Goal: Transaction & Acquisition: Purchase product/service

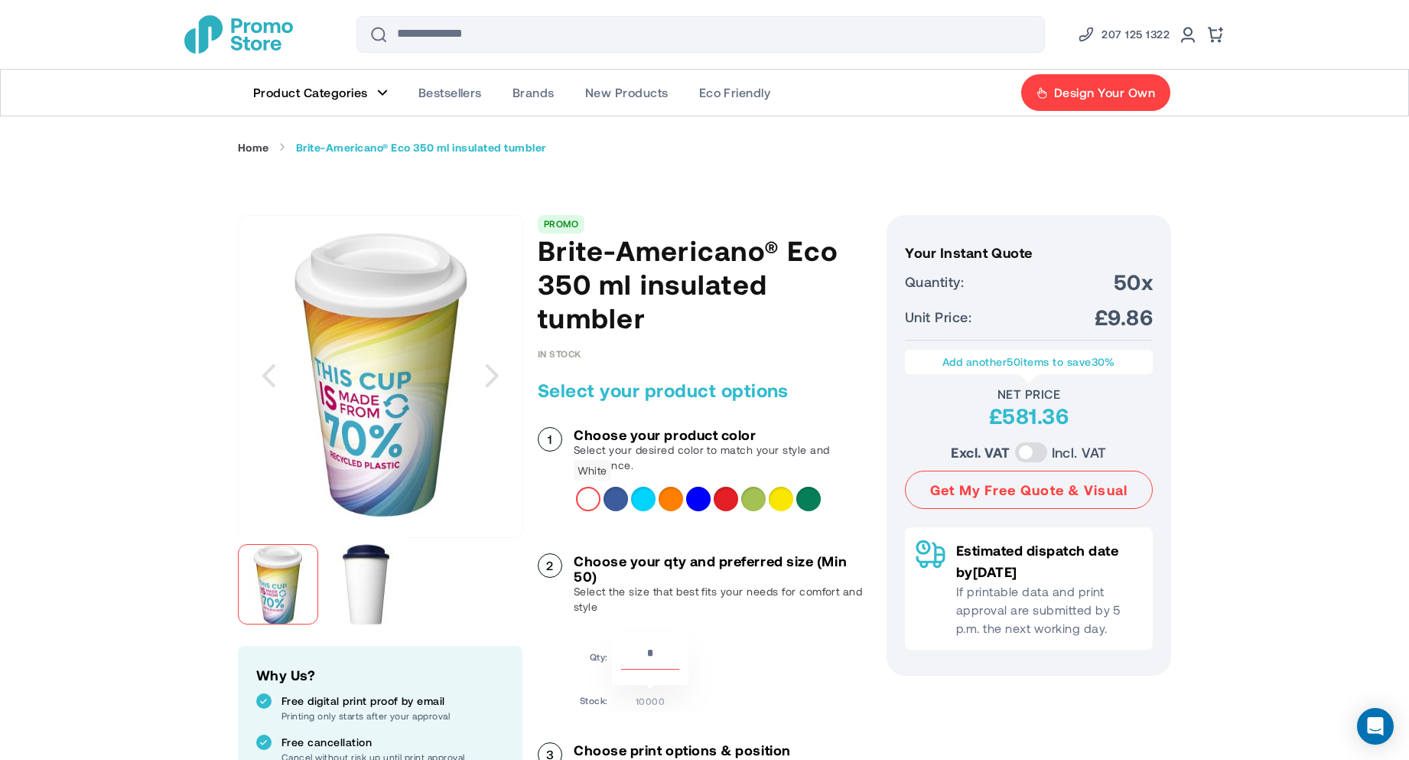
click at [588, 496] on div "White" at bounding box center [588, 499] width 24 height 24
click at [611, 494] on div "Mid blue" at bounding box center [616, 499] width 24 height 24
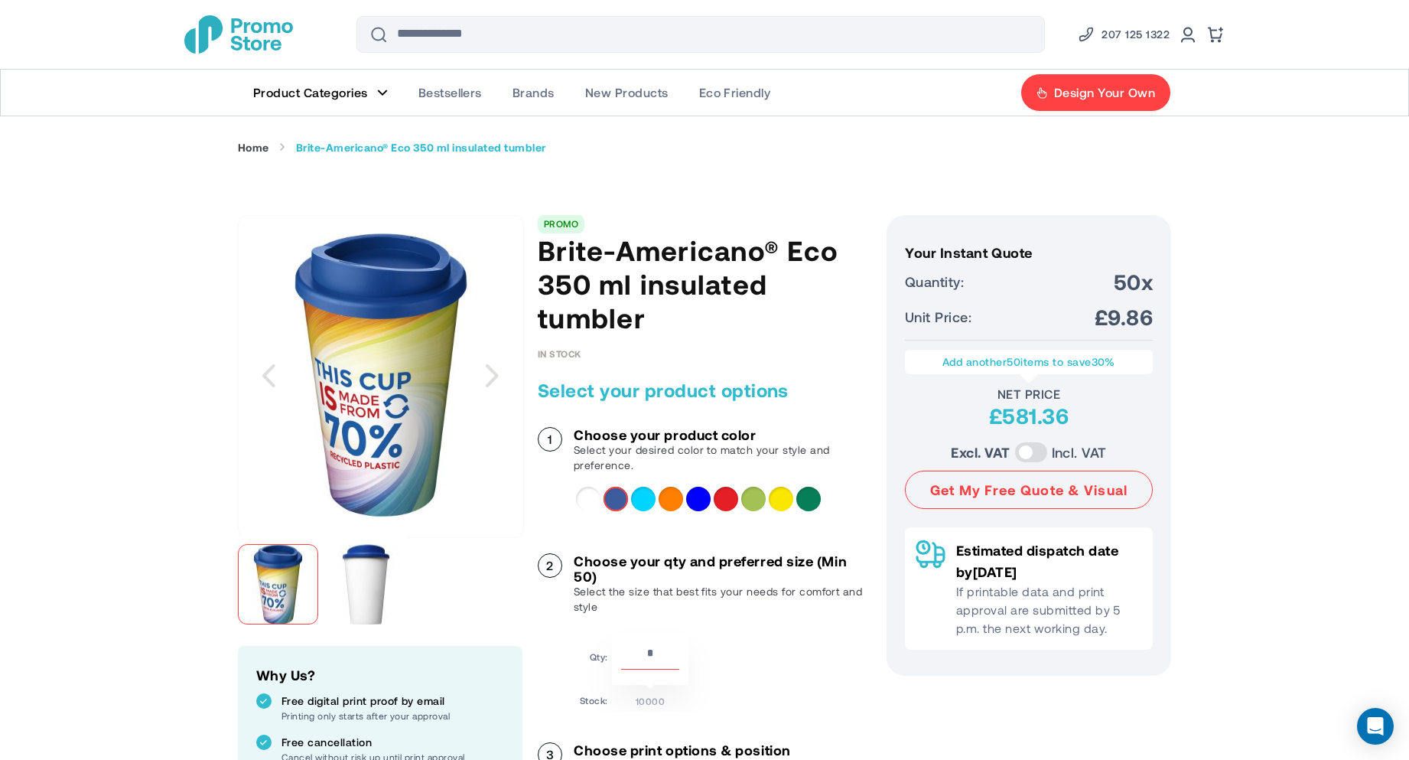
click at [643, 495] on div "Aqua" at bounding box center [643, 499] width 24 height 24
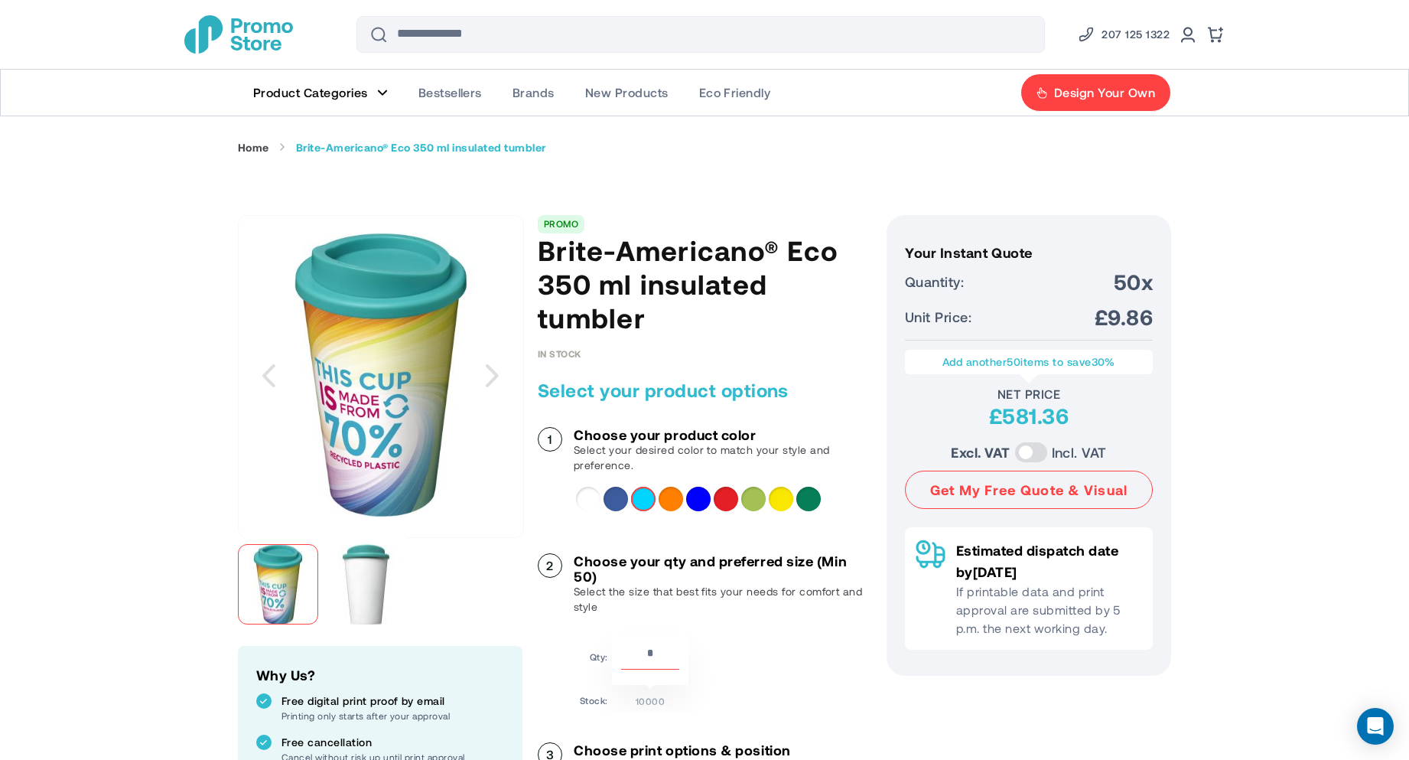
click at [616, 498] on div "Mid blue" at bounding box center [616, 499] width 24 height 24
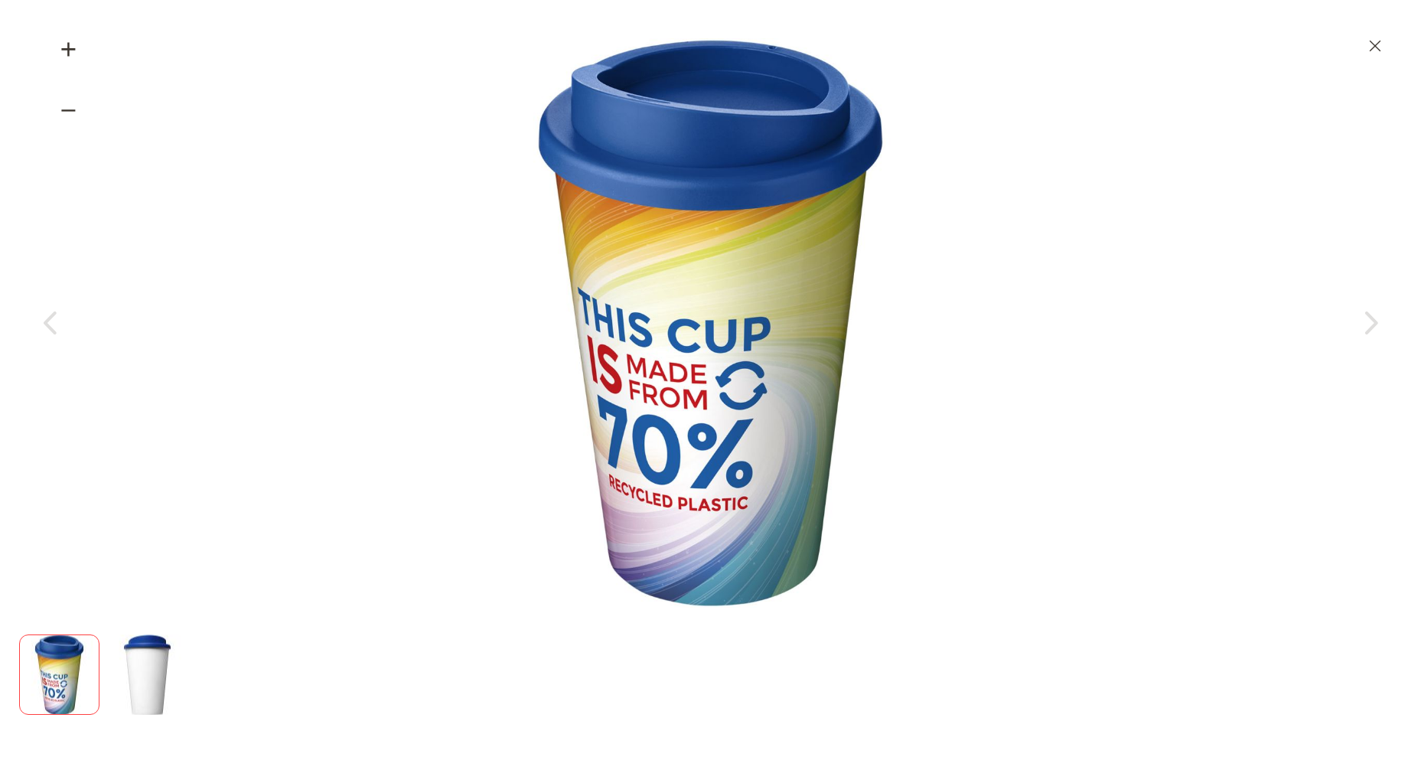
click at [202, 673] on div at bounding box center [710, 675] width 1383 height 96
click at [187, 672] on img at bounding box center [147, 674] width 80 height 80
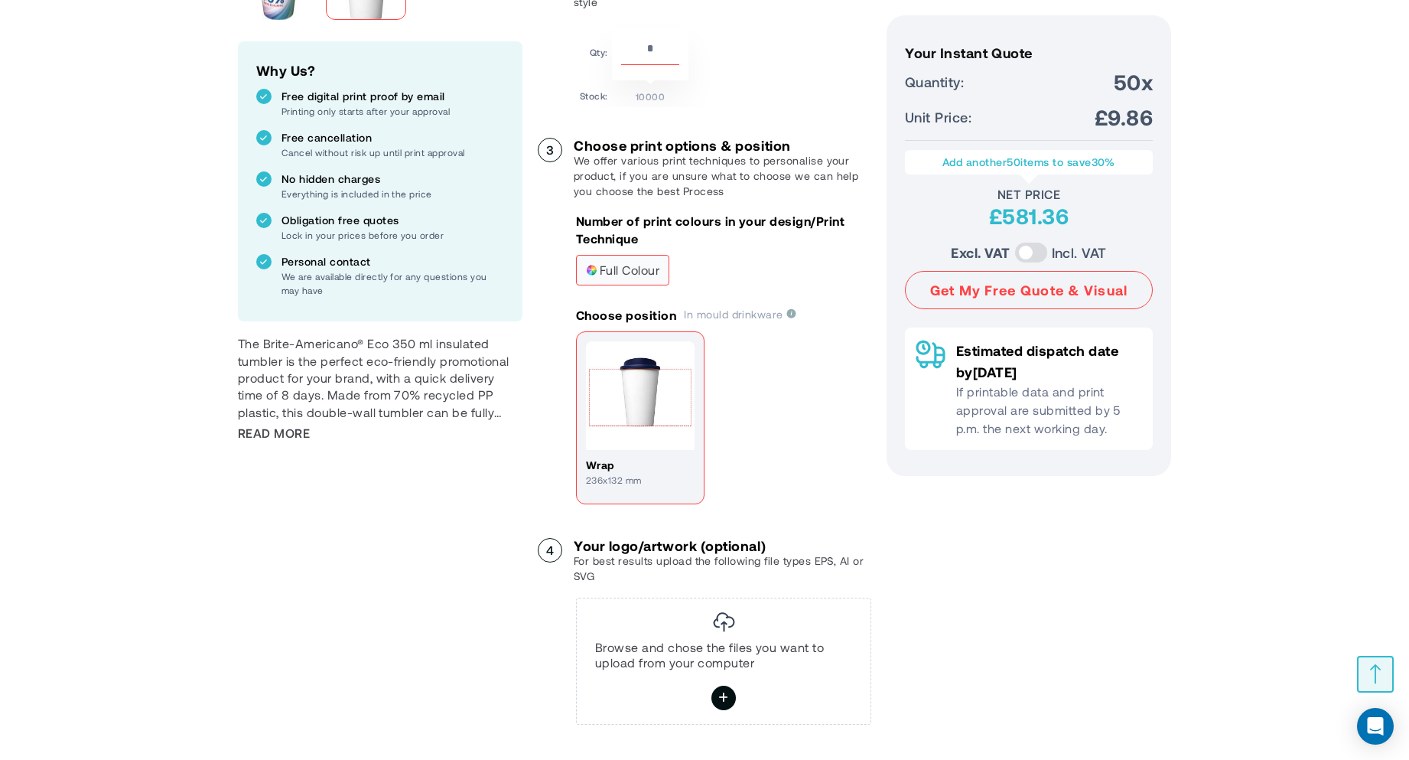
scroll to position [689, 0]
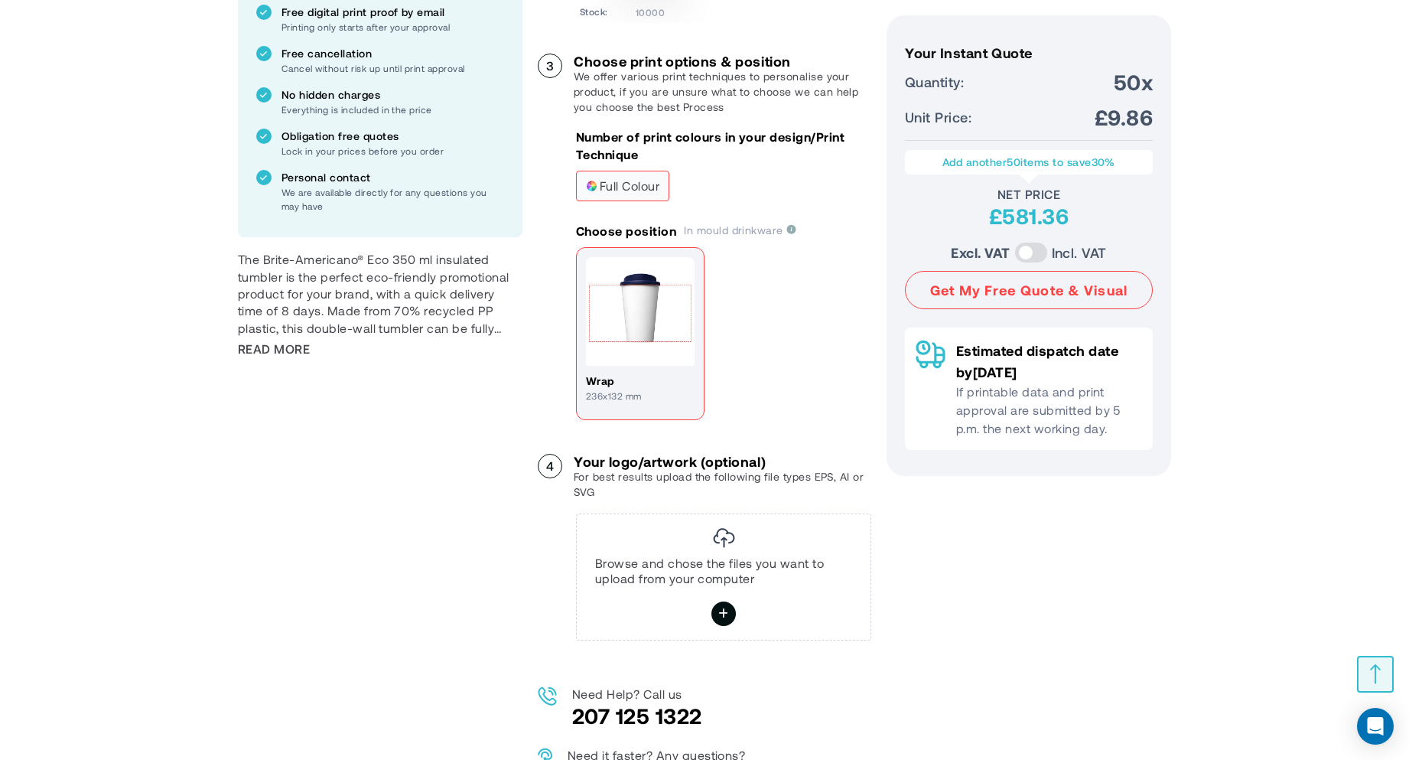
click at [719, 570] on p "Browse and chose the files you want to upload from your computer" at bounding box center [723, 571] width 257 height 31
click at [720, 611] on icon at bounding box center [723, 614] width 11 height 27
click at [0, 0] on input "file" at bounding box center [0, 0] width 0 height 0
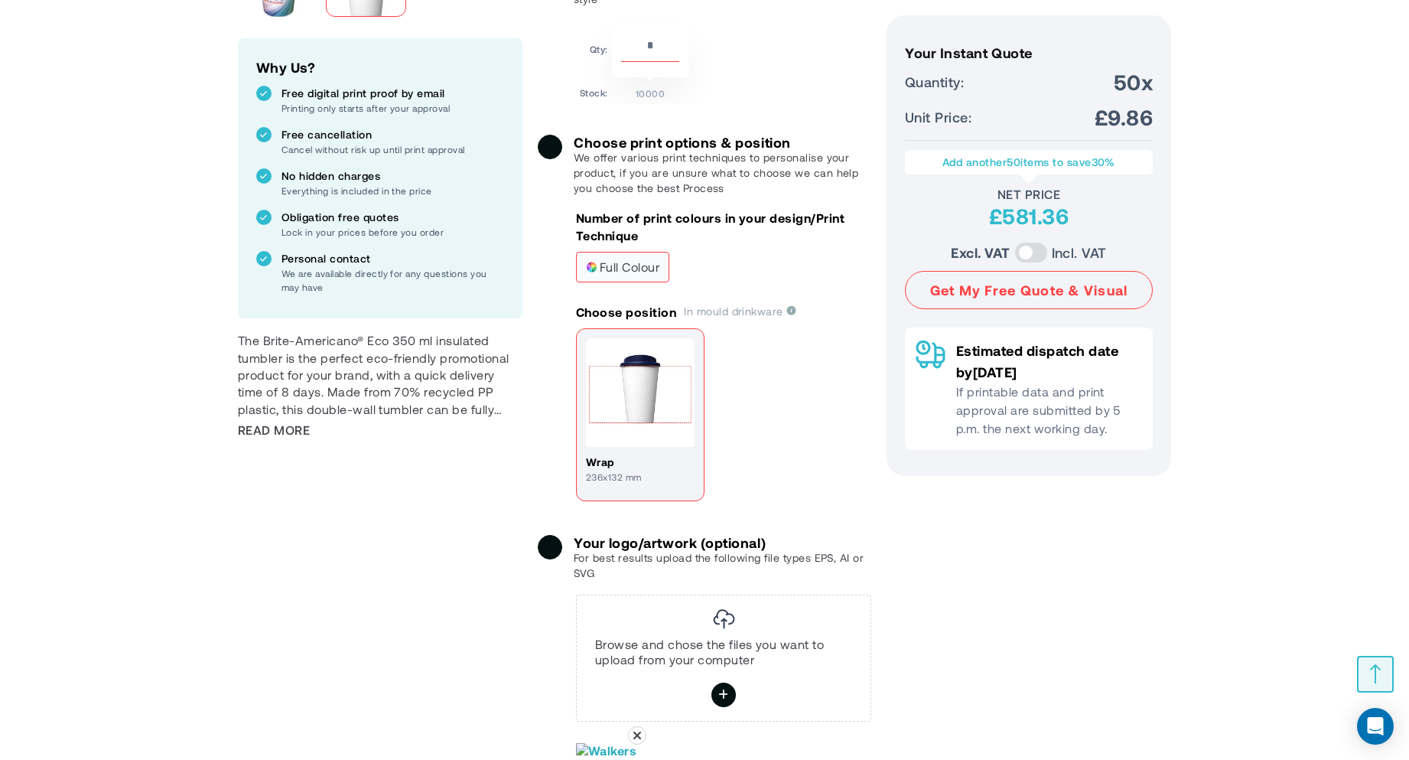
scroll to position [0, 0]
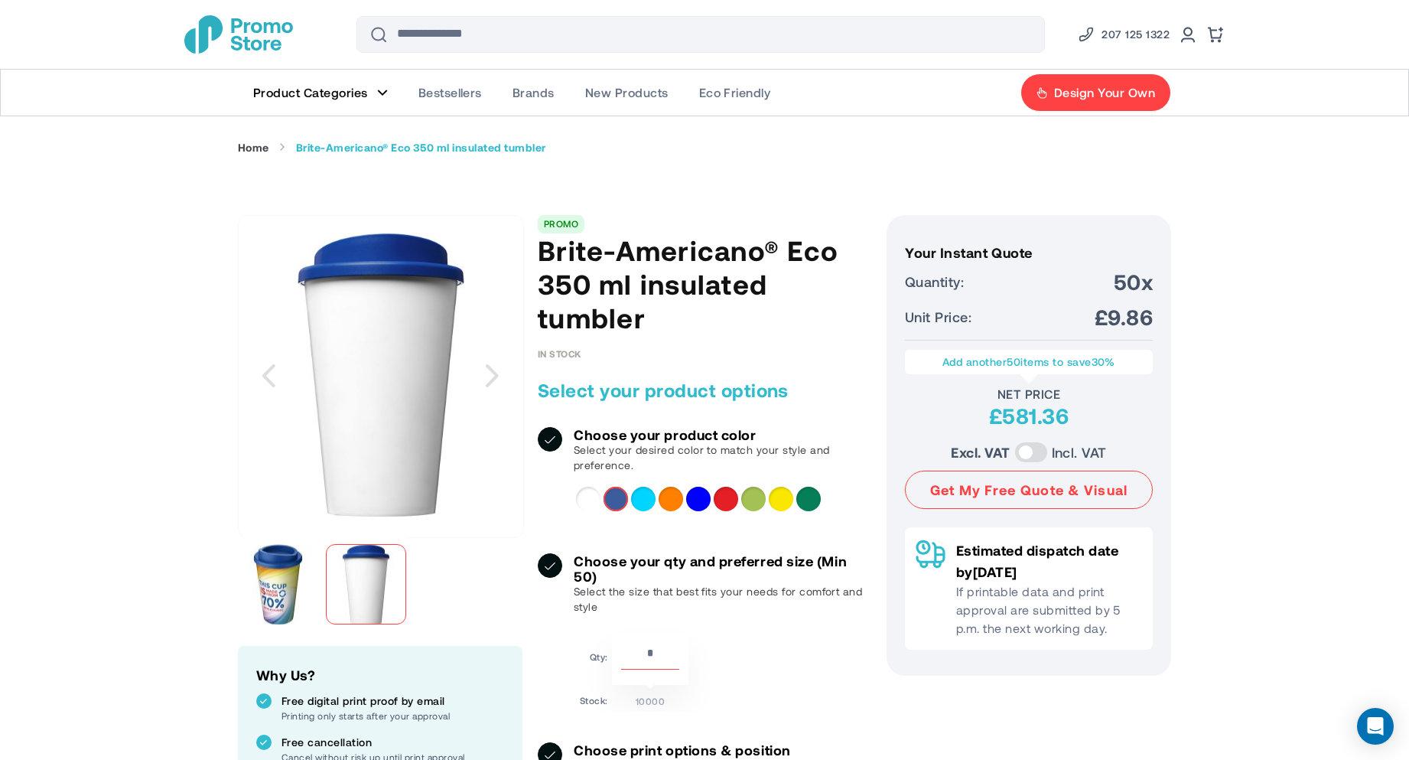
click at [290, 575] on img at bounding box center [278, 584] width 80 height 80
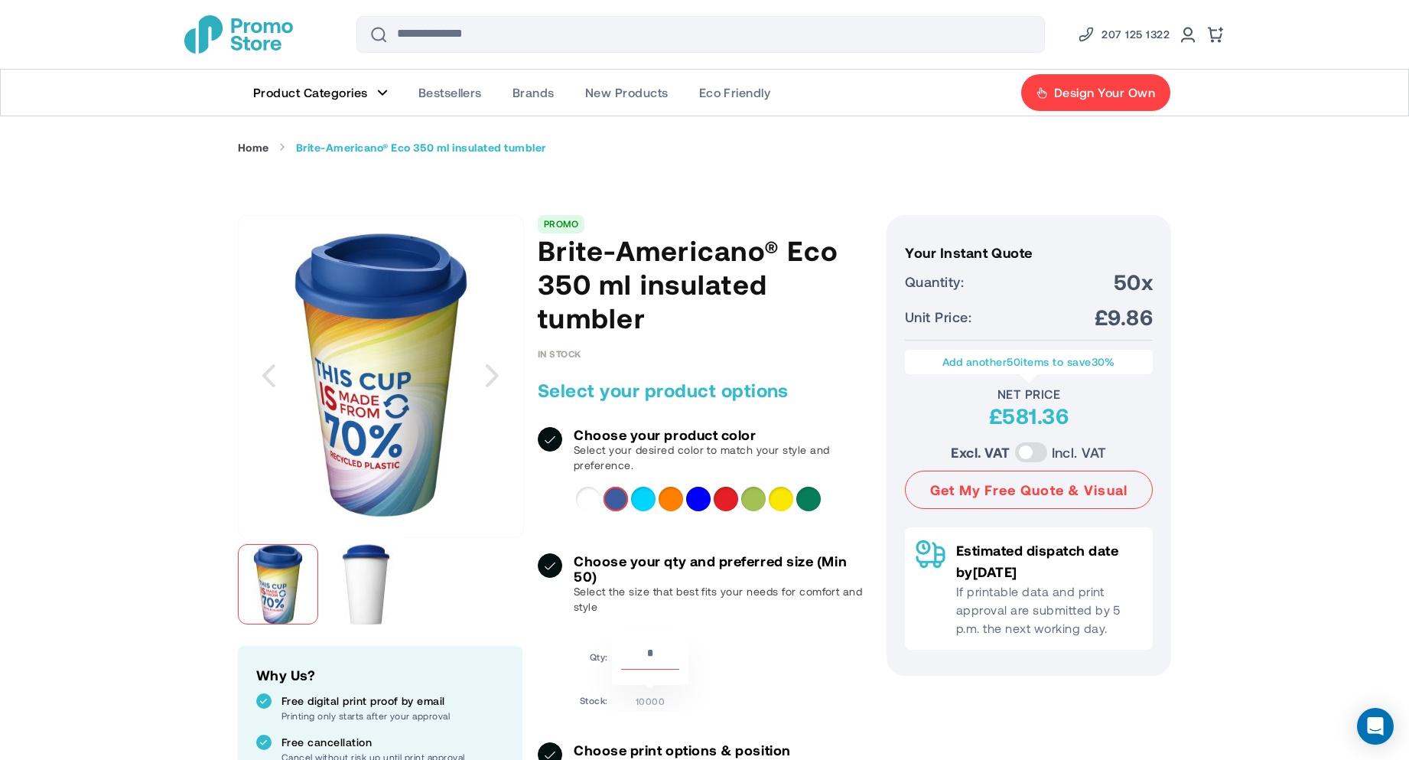
click at [350, 575] on img at bounding box center [366, 584] width 80 height 80
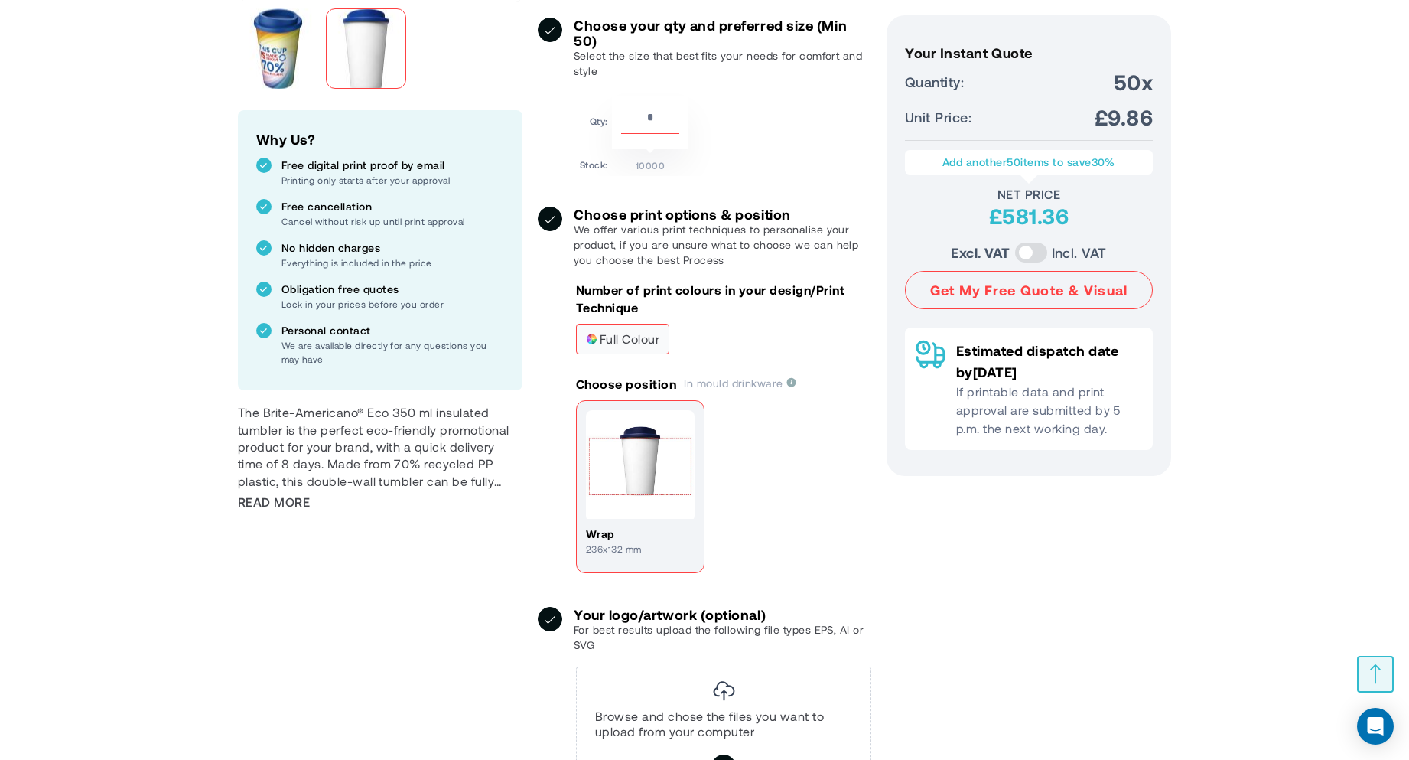
scroll to position [765, 0]
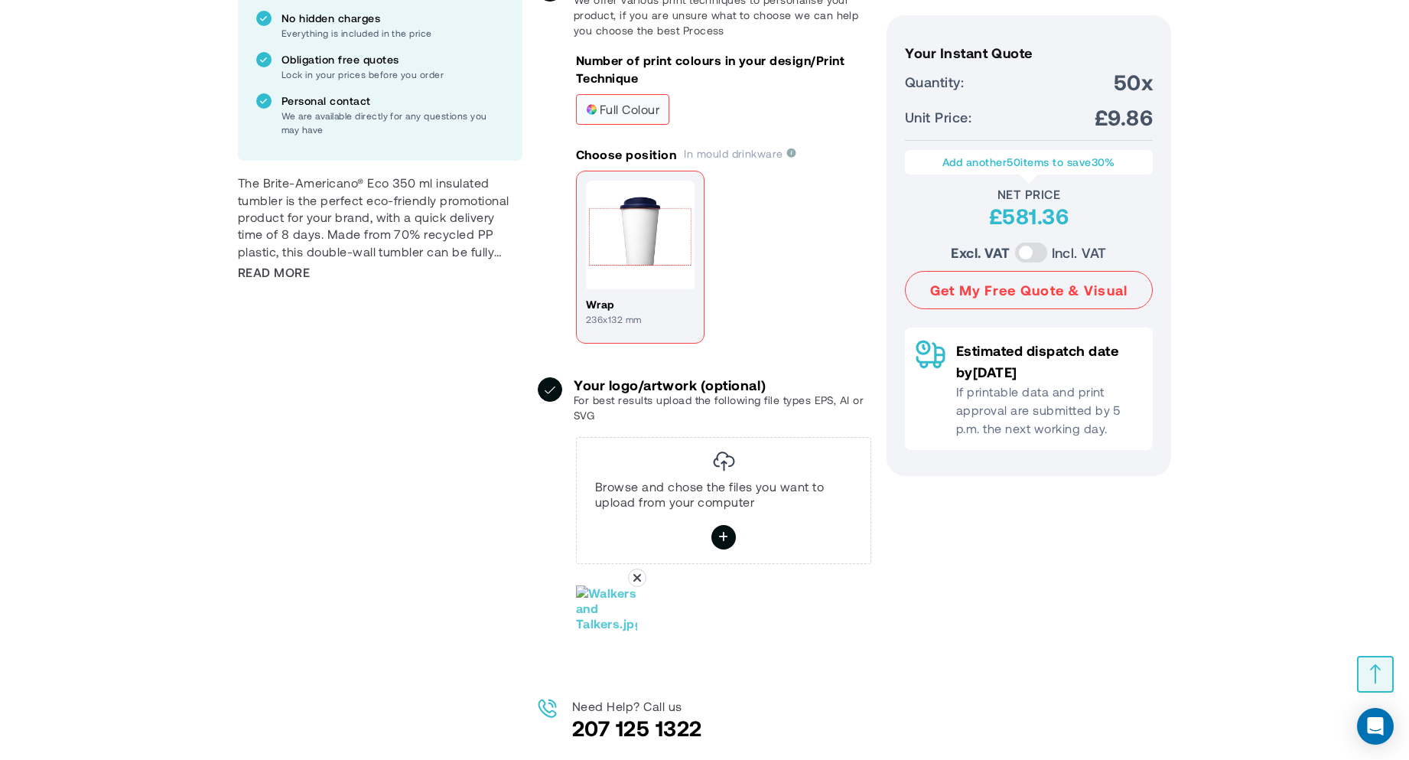
click at [614, 615] on img at bounding box center [606, 608] width 61 height 46
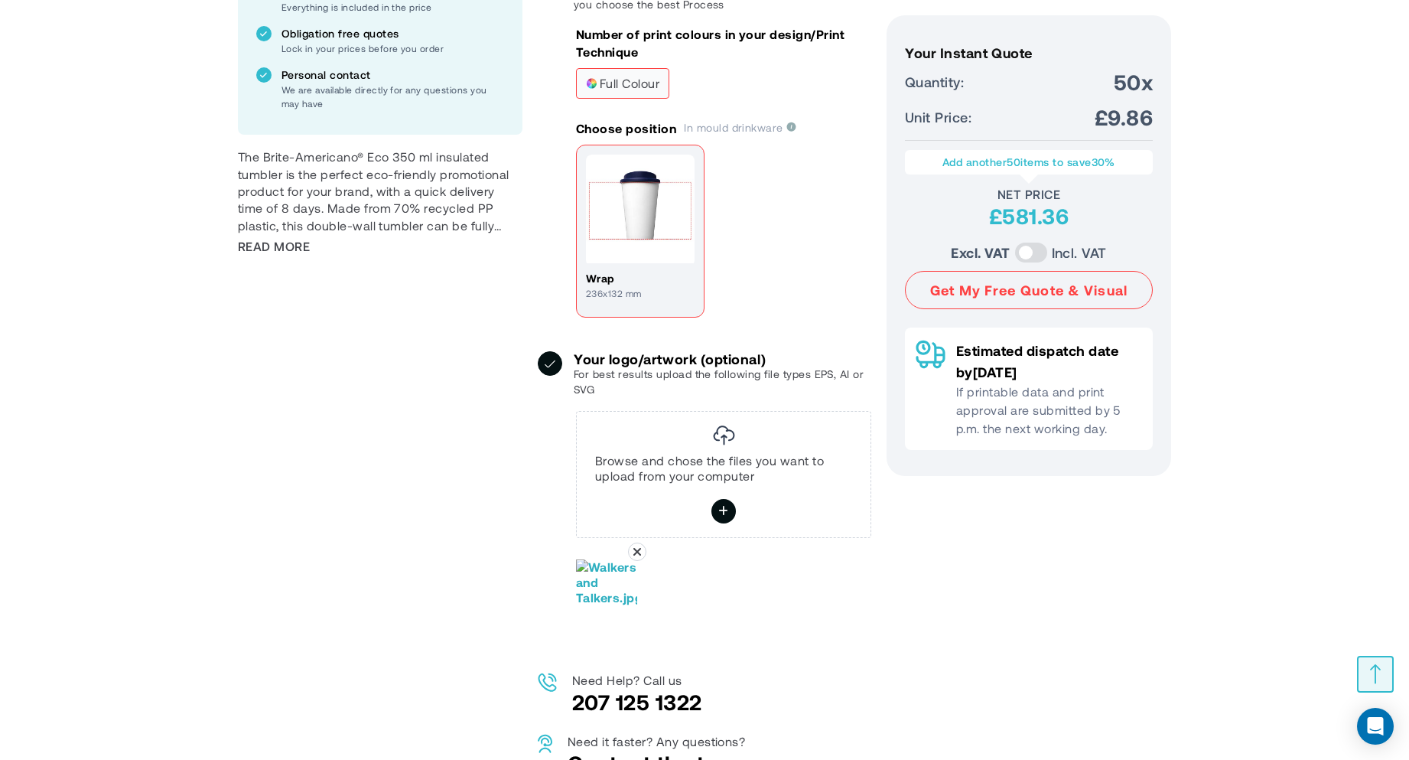
scroll to position [612, 0]
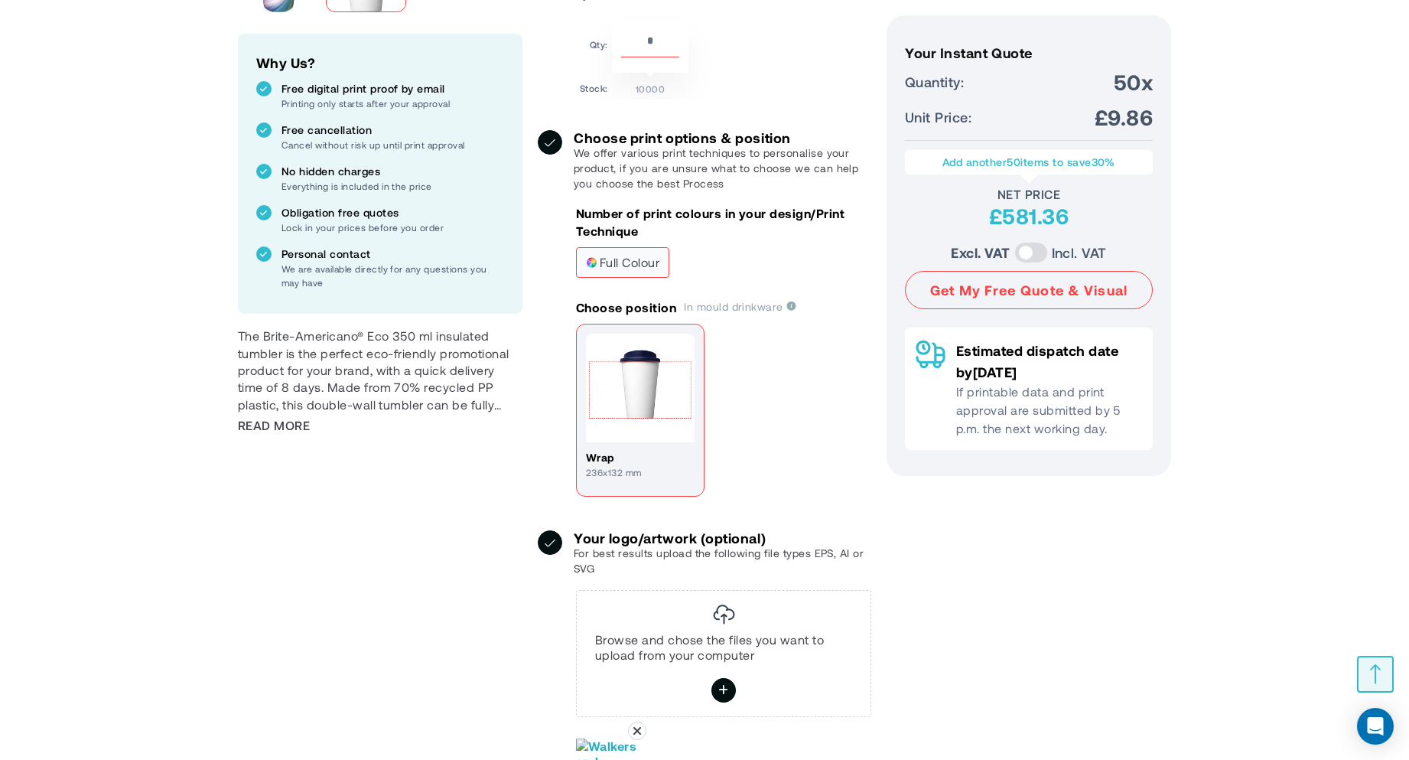
click at [645, 399] on img at bounding box center [640, 388] width 109 height 109
click at [1043, 249] on label at bounding box center [1031, 253] width 32 height 20
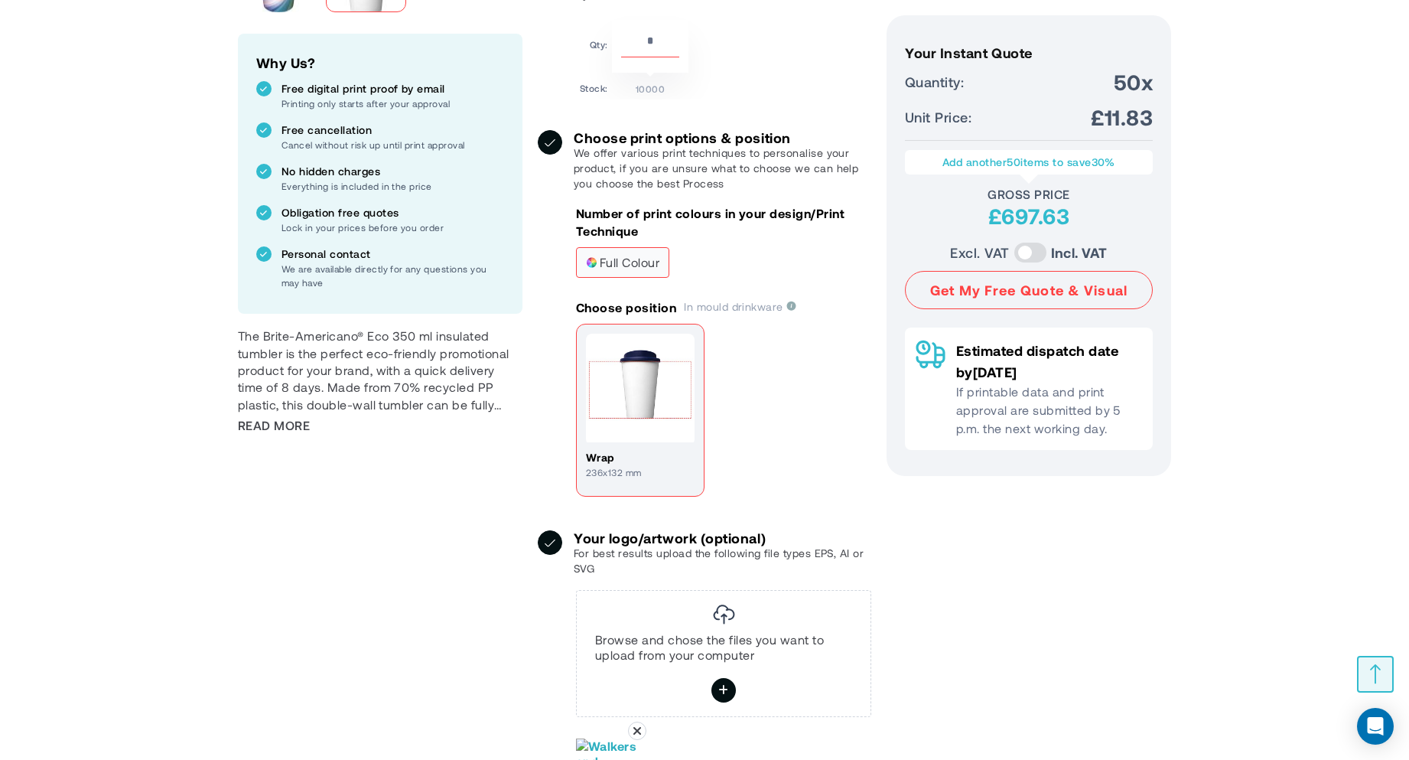
click at [1043, 249] on label at bounding box center [1031, 253] width 32 height 20
